Goal: Task Accomplishment & Management: Complete application form

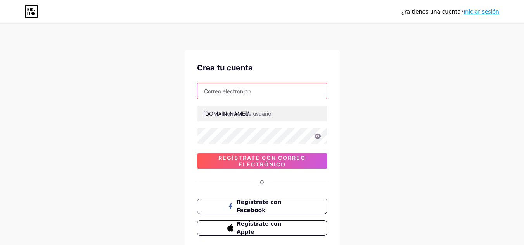
click at [247, 86] on input "text" at bounding box center [261, 91] width 129 height 16
click at [247, 91] on input "text" at bounding box center [261, 91] width 129 height 16
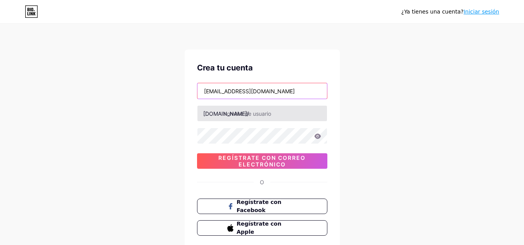
type input "[EMAIL_ADDRESS][DOMAIN_NAME]"
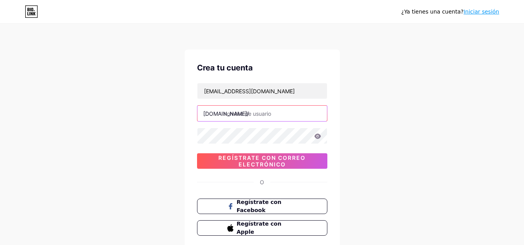
click at [240, 112] on input "text" at bounding box center [261, 114] width 129 height 16
type input "denesispiza"
click at [317, 137] on icon at bounding box center [317, 136] width 7 height 5
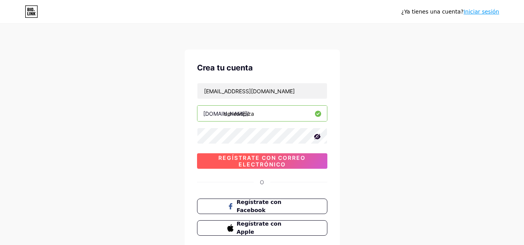
click at [318, 158] on span "Regístrate con correo electrónico" at bounding box center [262, 161] width 130 height 13
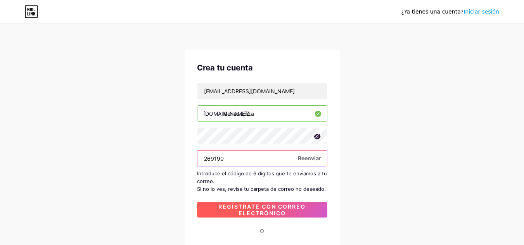
type input "269190"
click at [271, 215] on font "Regístrate con correo electrónico" at bounding box center [261, 210] width 87 height 13
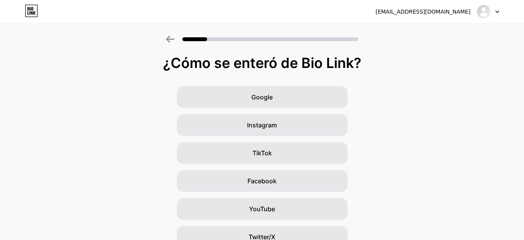
click at [408, 173] on div "Google Instagram TikTok Facebook YouTube Twitter/X Amigos/familia Otro" at bounding box center [262, 194] width 524 height 217
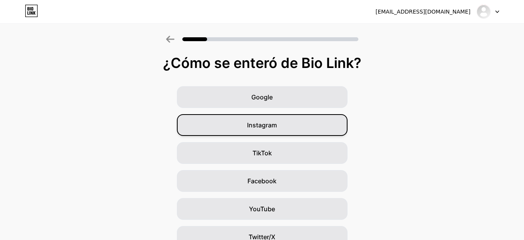
click at [249, 125] on div "Instagram" at bounding box center [262, 125] width 171 height 22
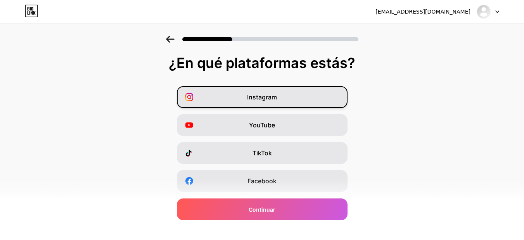
click at [301, 98] on div "Instagram" at bounding box center [262, 97] width 171 height 22
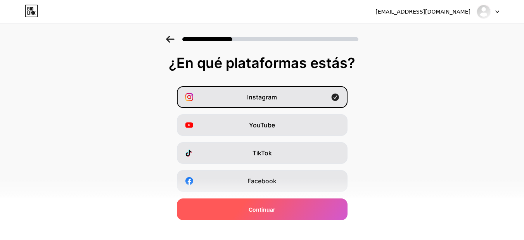
click at [269, 214] on div "Continuar" at bounding box center [262, 209] width 171 height 22
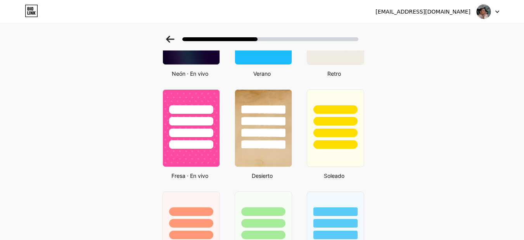
scroll to position [404, 0]
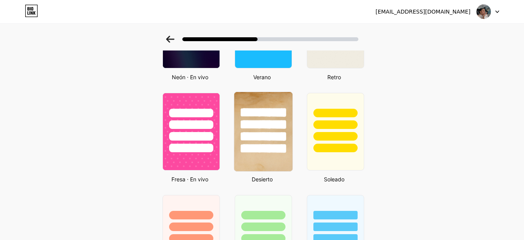
click at [266, 140] on div at bounding box center [263, 122] width 58 height 61
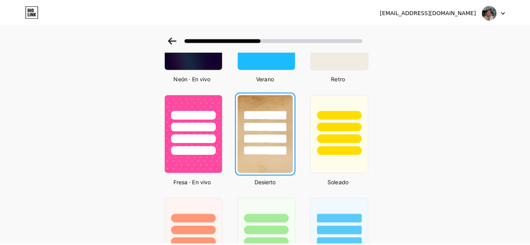
scroll to position [0, 0]
